Goal: Information Seeking & Learning: Check status

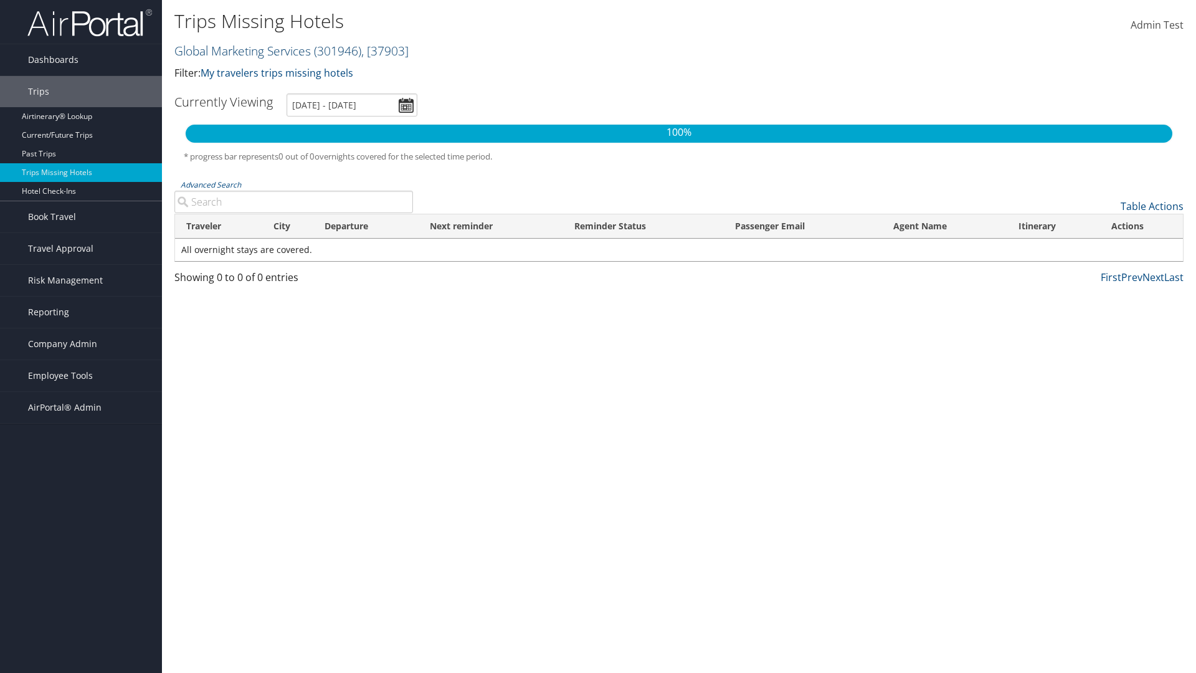
click at [241, 50] on link "Global Marketing Services ( 301946 ) , [ 37903 ]" at bounding box center [291, 50] width 234 height 17
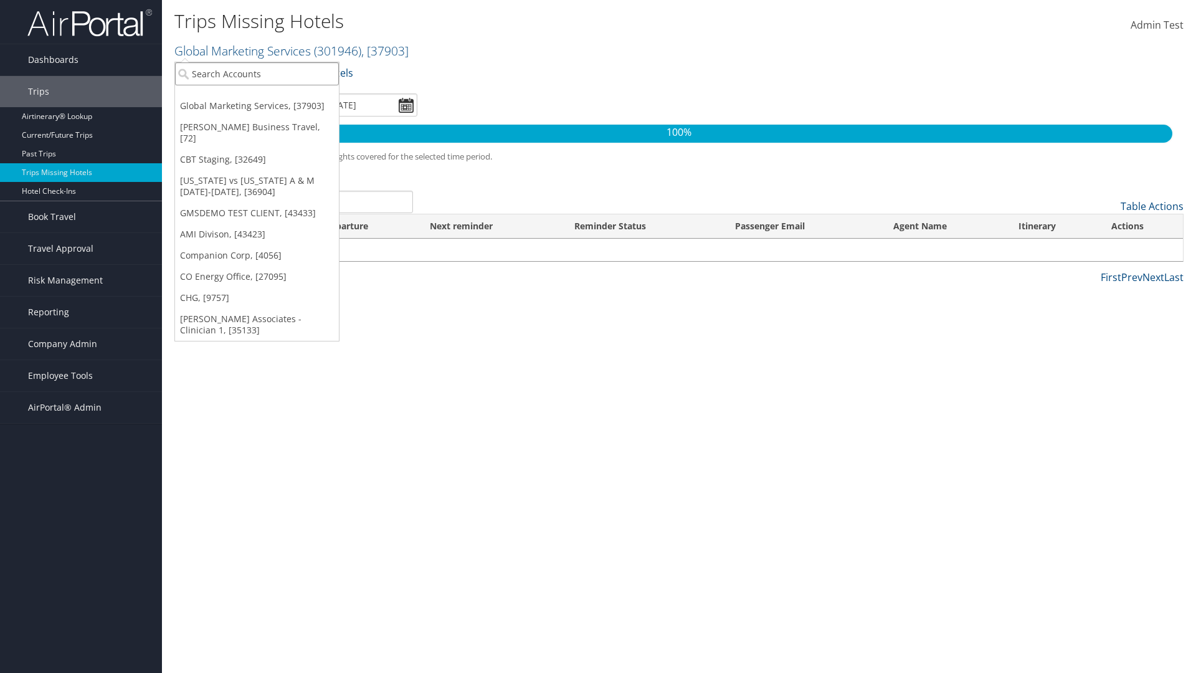
click at [257, 74] on input "search" at bounding box center [257, 73] width 164 height 23
type input "[PERSON_NAME] Business Travel"
click at [274, 108] on div "Account" at bounding box center [274, 107] width 212 height 11
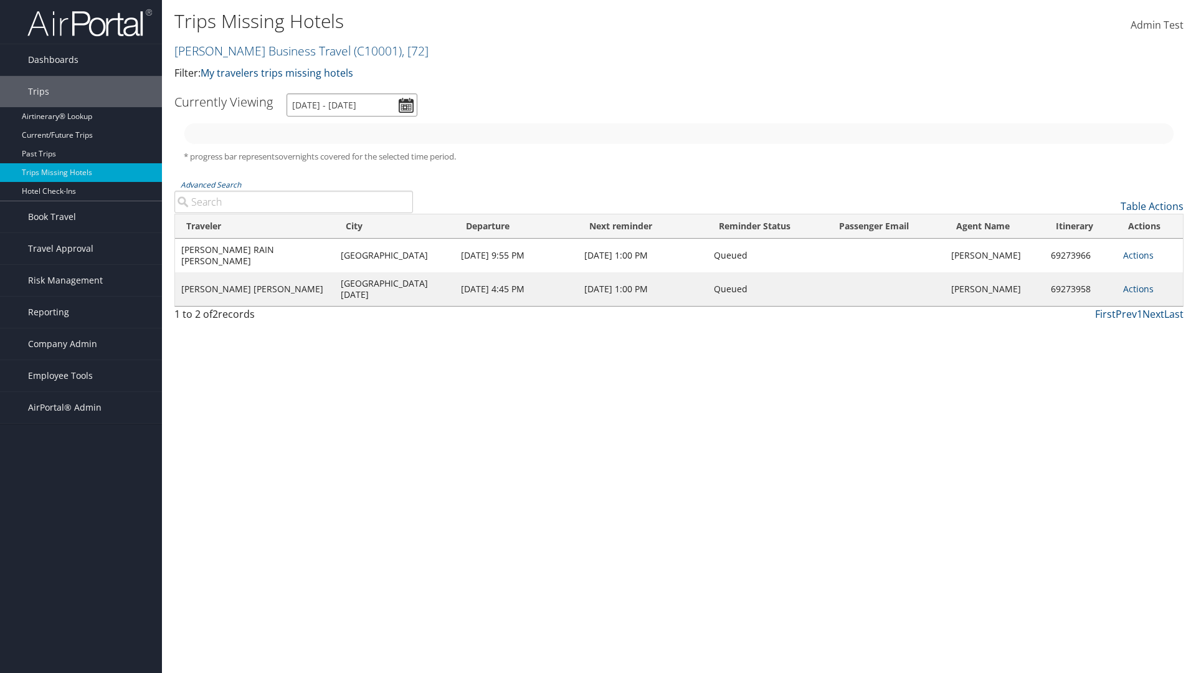
click at [352, 105] on input "[DATE] - [DATE]" at bounding box center [352, 104] width 131 height 23
click at [0, 0] on button "Apply" at bounding box center [0, 0] width 0 height 0
type input "1/1/2025 - 3/31/2025"
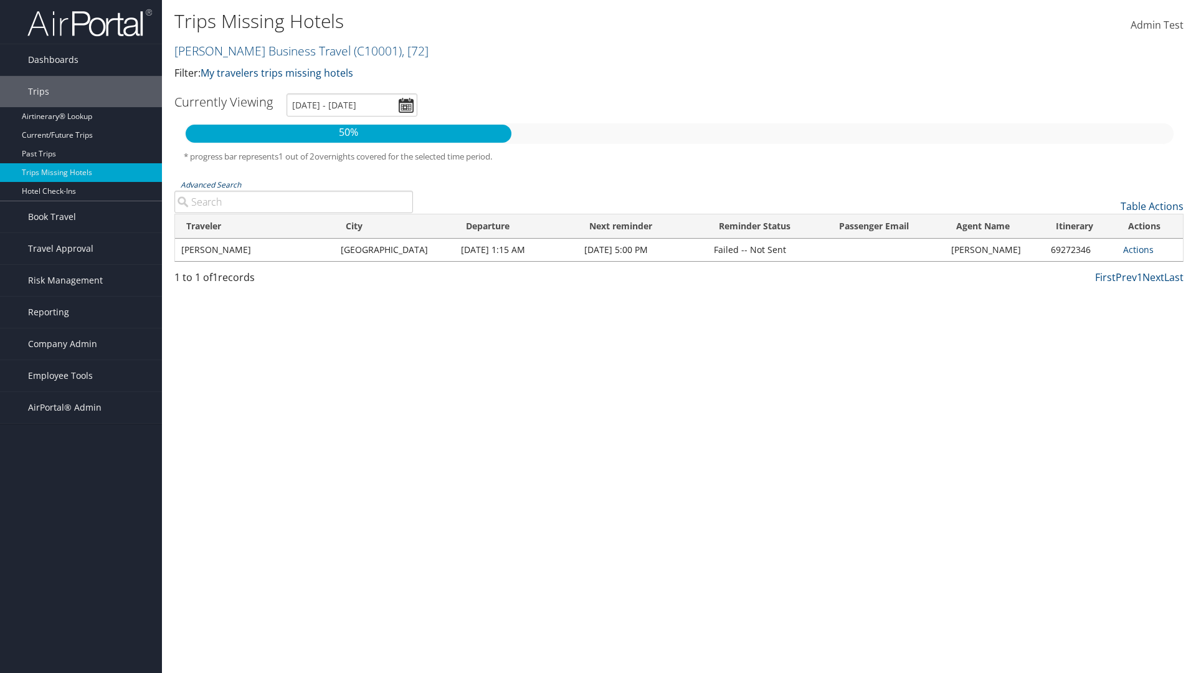
click at [211, 184] on link "Advanced Search" at bounding box center [211, 184] width 60 height 11
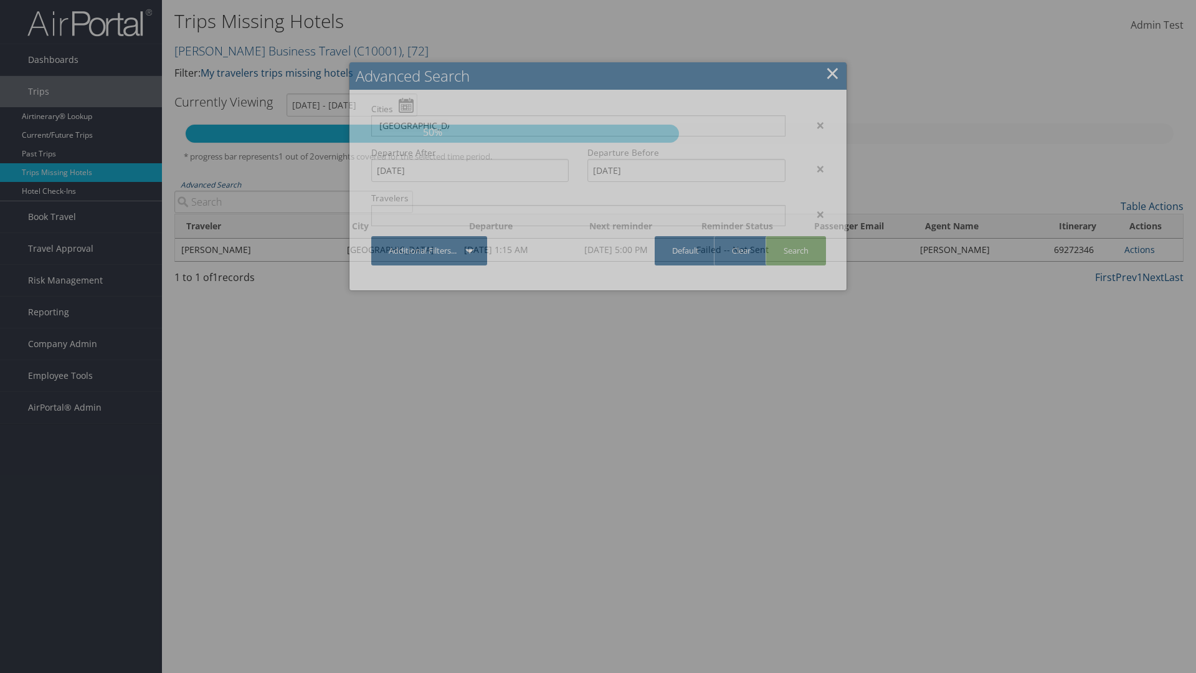
type input "Rio De Janeiro"
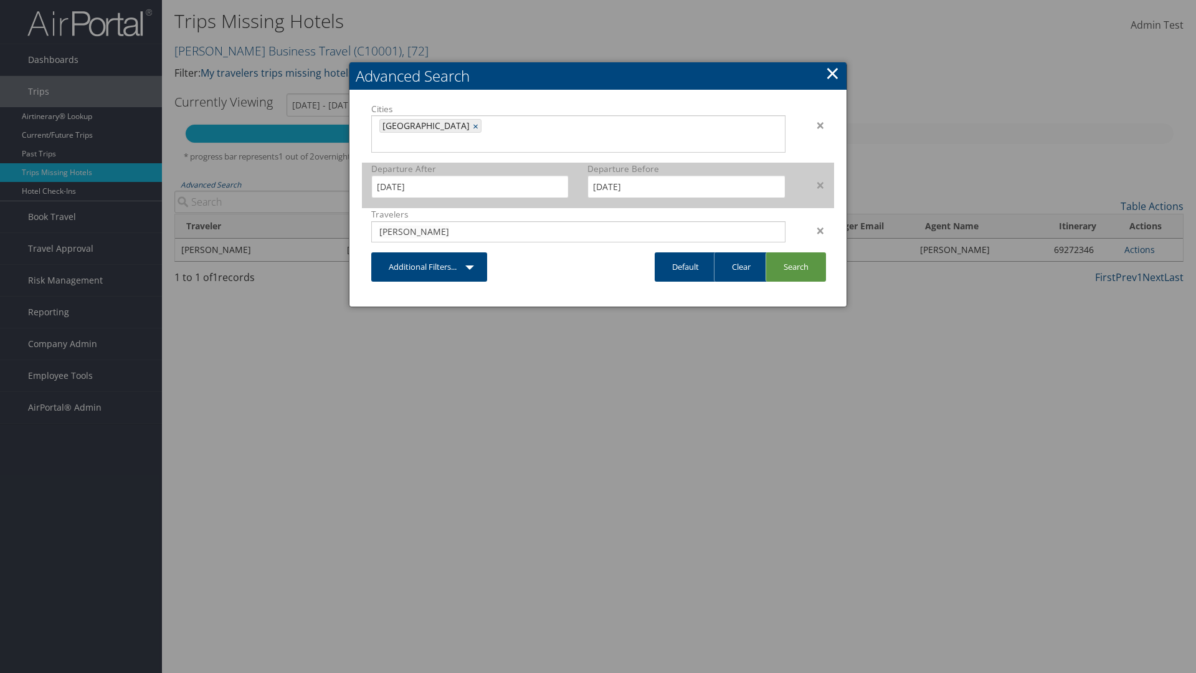
type input "CLAYTON"
click at [470, 175] on input "1/1/2025" at bounding box center [470, 186] width 198 height 23
type input "CLAYTON"
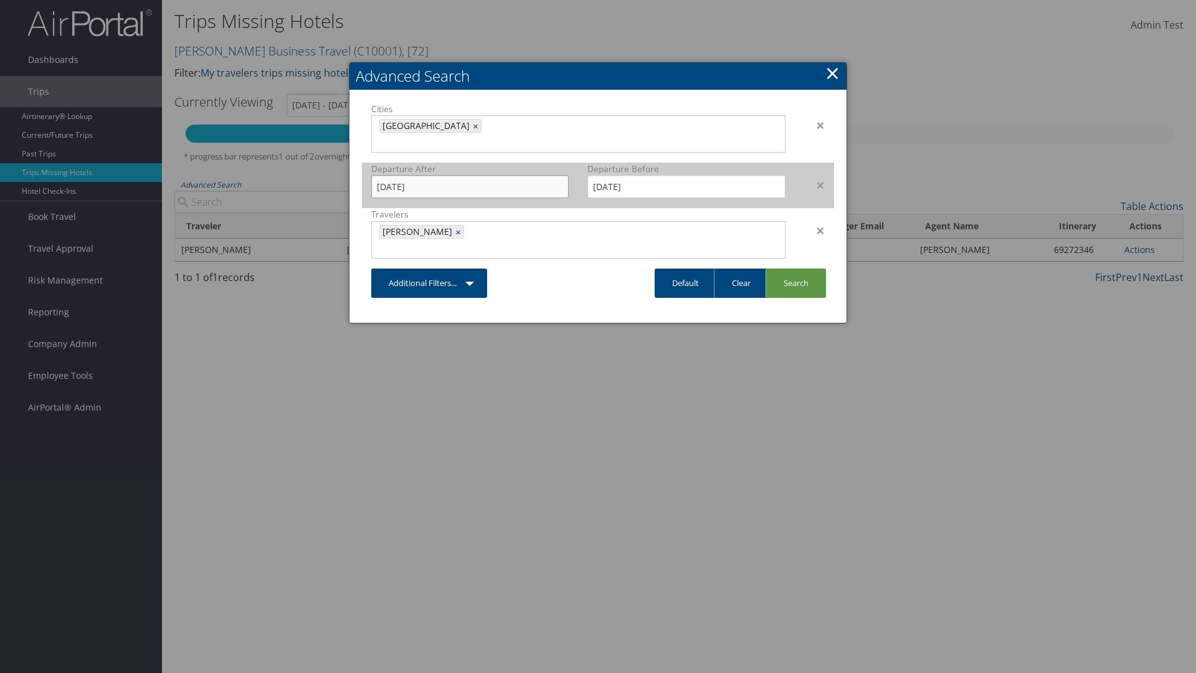
type input "11/01/2024"
click at [687, 175] on input "3/31/2025" at bounding box center [687, 186] width 198 height 23
type input "02/15/2025"
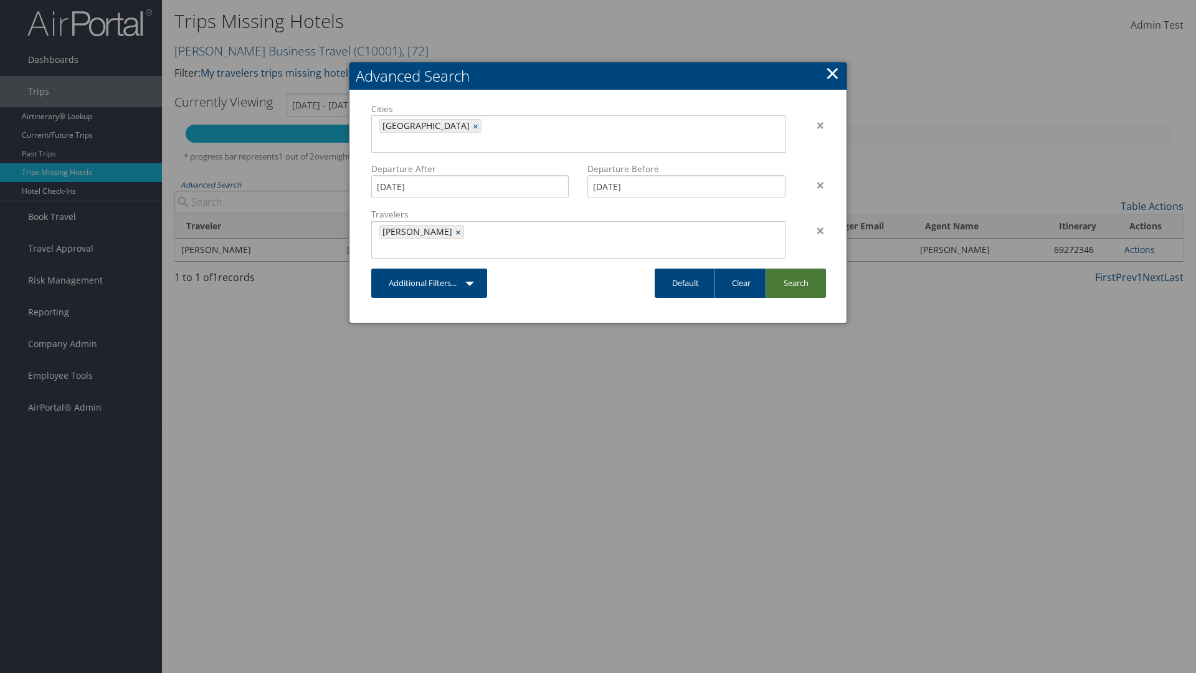
click at [796, 269] on link "Search" at bounding box center [796, 283] width 60 height 29
type input "11/1/2024 - 2/15/2025"
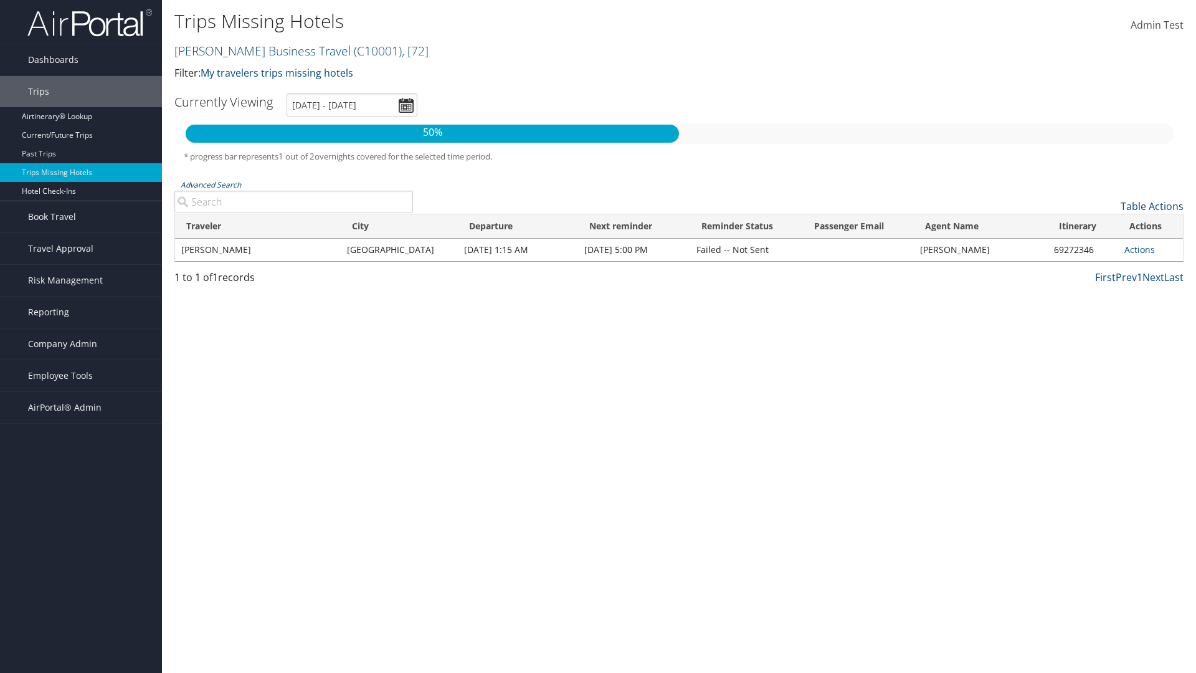
click at [211, 184] on link "Advanced Search" at bounding box center [211, 184] width 60 height 11
